Goal: Find contact information: Find contact information

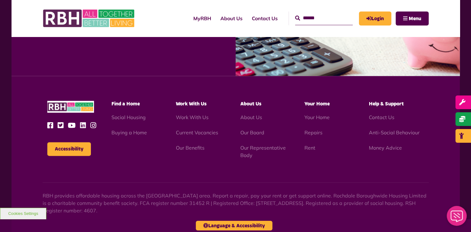
scroll to position [741, 0]
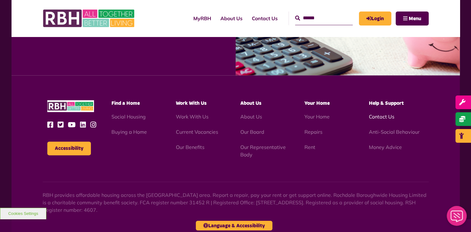
click at [381, 119] on link "Contact Us" at bounding box center [382, 117] width 26 height 6
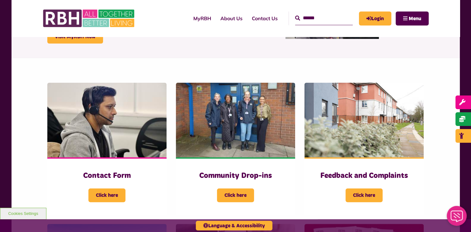
scroll to position [93, 0]
click at [111, 195] on span "Click here" at bounding box center [106, 195] width 37 height 14
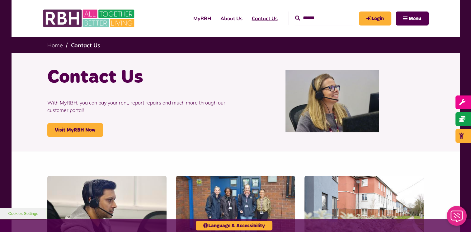
click at [263, 18] on link "Contact Us" at bounding box center [264, 18] width 35 height 17
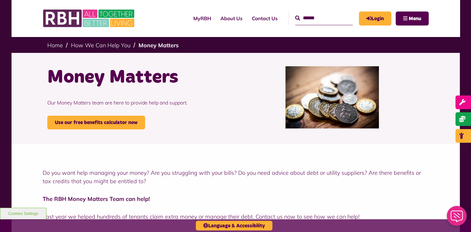
click at [295, 21] on input "Search" at bounding box center [324, 18] width 58 height 13
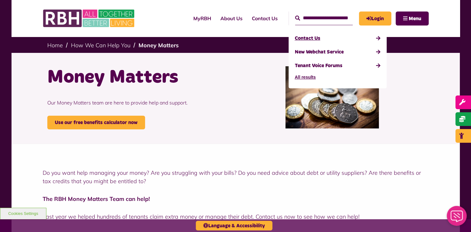
scroll to position [0, 2]
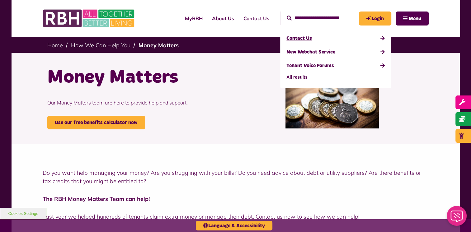
type input "**********"
click at [286, 15] on button "Search" at bounding box center [288, 18] width 5 height 7
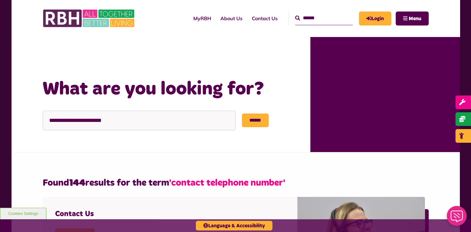
scroll to position [22, 0]
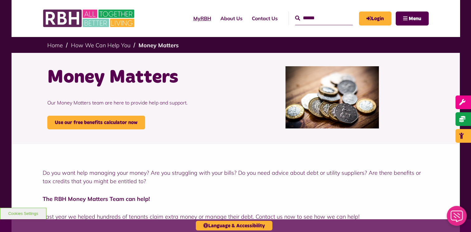
click at [193, 21] on link "MyRBH" at bounding box center [201, 18] width 27 height 17
